Goal: Task Accomplishment & Management: Manage account settings

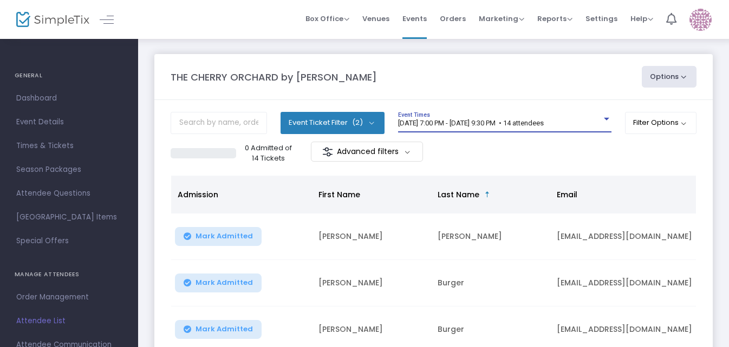
click at [602, 117] on div at bounding box center [606, 119] width 10 height 8
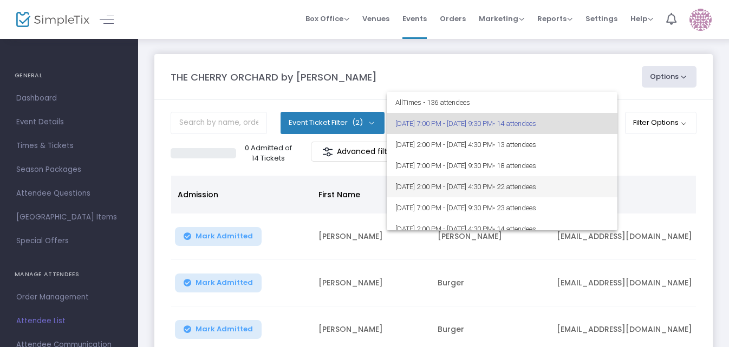
scroll to position [51, 0]
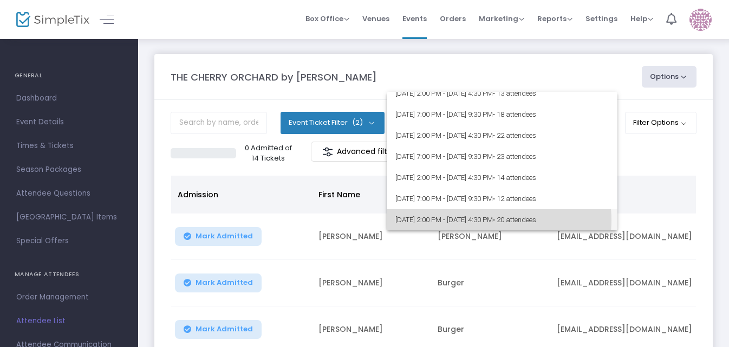
click at [494, 220] on span "[DATE] 2:00 PM - [DATE] 4:30 PM • 20 attendees" at bounding box center [501, 219] width 213 height 21
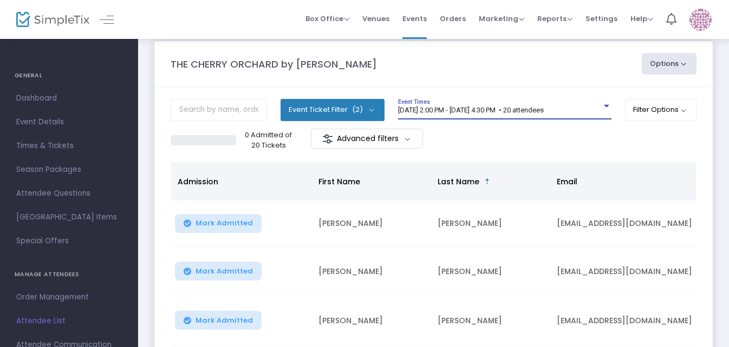
scroll to position [0, 0]
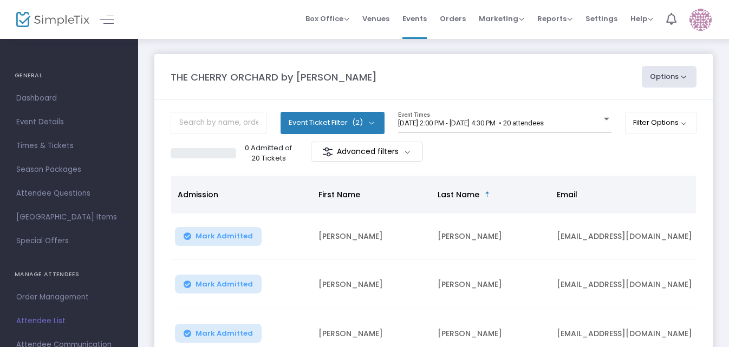
click at [654, 73] on button "Options" at bounding box center [668, 77] width 55 height 22
click at [624, 107] on li "Export List" at bounding box center [639, 109] width 100 height 21
radio input "false"
radio input "true"
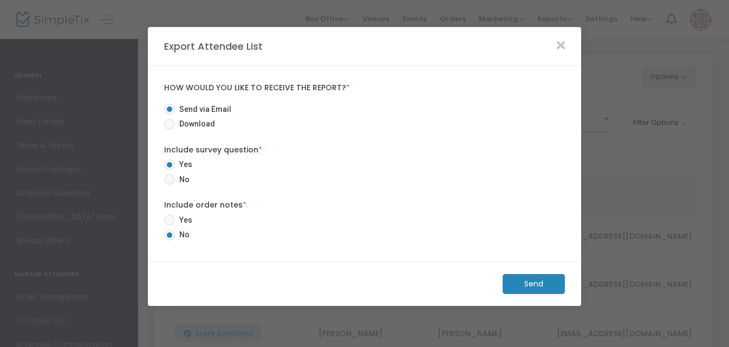
click at [174, 179] on span at bounding box center [169, 179] width 11 height 11
click at [169, 185] on input "No" at bounding box center [169, 185] width 1 height 1
radio input "true"
click at [530, 284] on m-button "Send" at bounding box center [533, 284] width 62 height 20
